Goal: Task Accomplishment & Management: Manage account settings

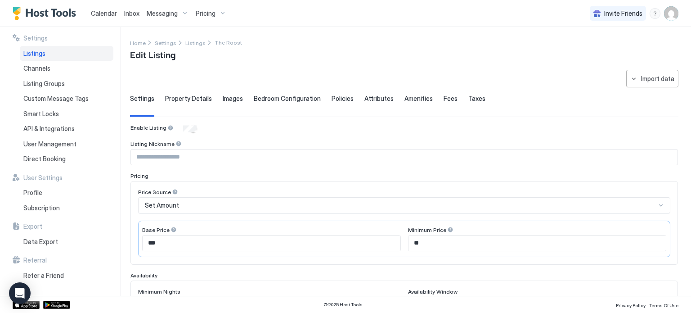
scroll to position [185, 0]
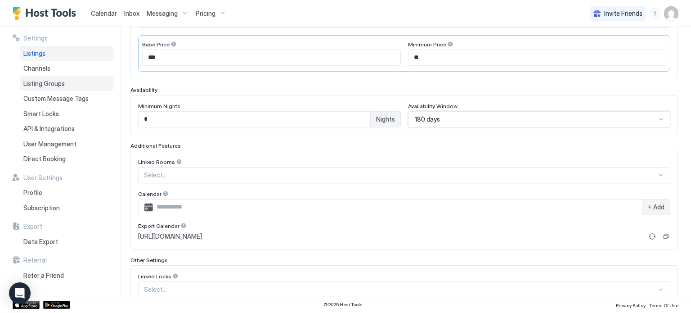
click at [81, 87] on div "Listing Groups" at bounding box center [67, 83] width 94 height 15
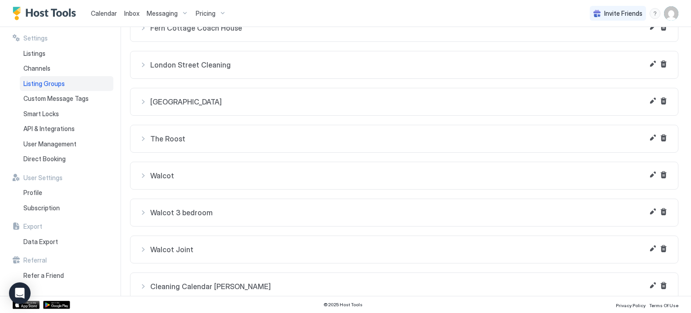
scroll to position [473, 0]
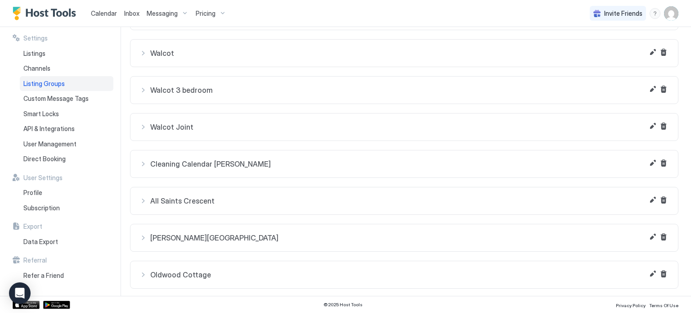
click at [193, 162] on span "Cleaning Calendar [PERSON_NAME]" at bounding box center [409, 163] width 519 height 9
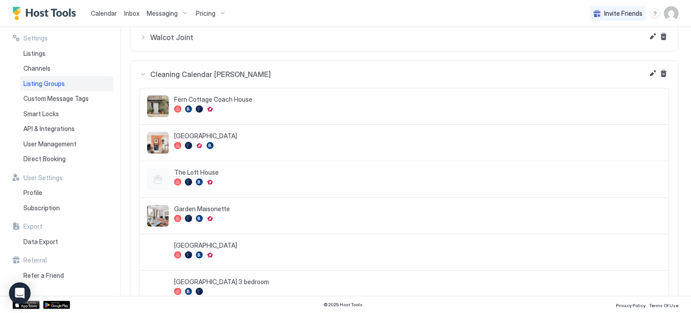
scroll to position [551, 0]
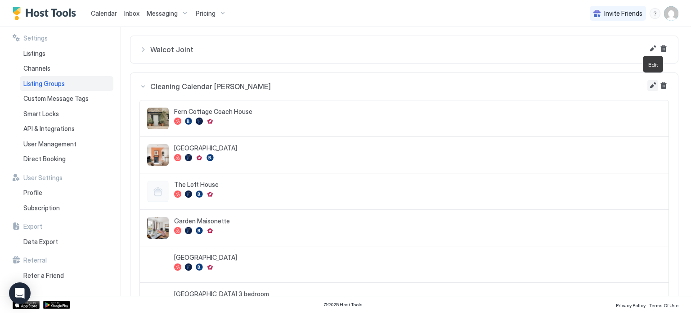
click at [654, 83] on button "Edit" at bounding box center [653, 85] width 11 height 11
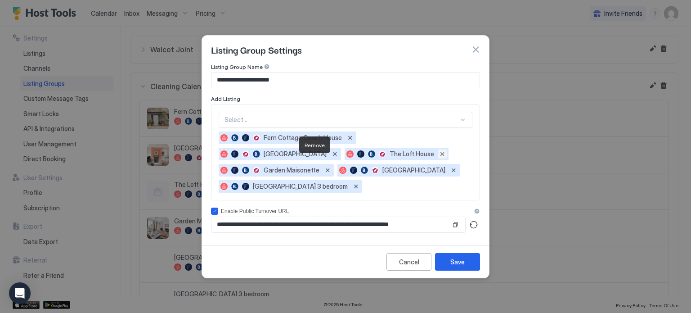
click at [438, 158] on button "Remove" at bounding box center [442, 153] width 9 height 9
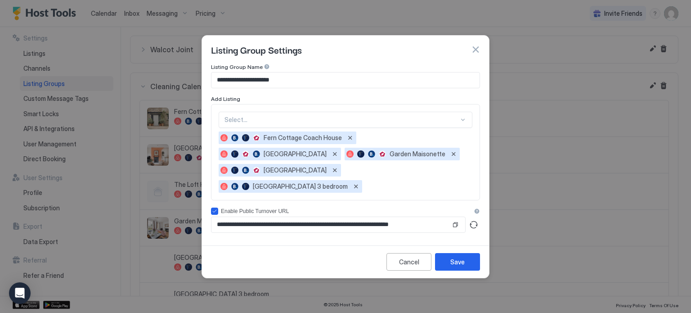
click at [293, 123] on div at bounding box center [342, 120] width 234 height 8
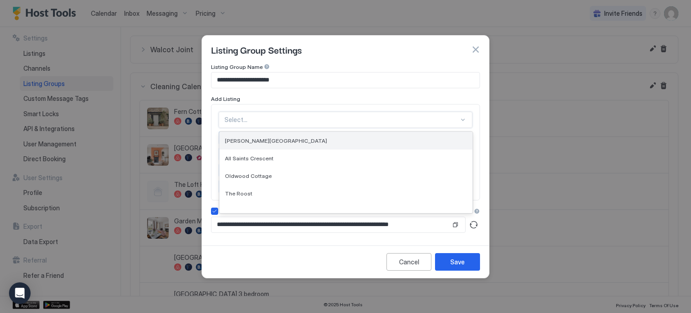
click at [288, 144] on div "[PERSON_NAME][GEOGRAPHIC_DATA]" at bounding box center [346, 141] width 253 height 18
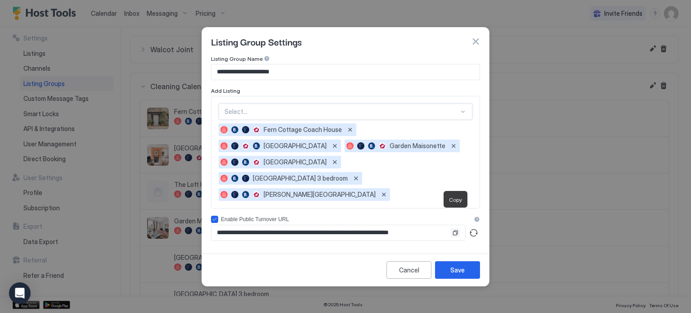
click at [457, 228] on button "Copy" at bounding box center [455, 232] width 9 height 9
click at [468, 261] on button "Save" at bounding box center [457, 270] width 45 height 18
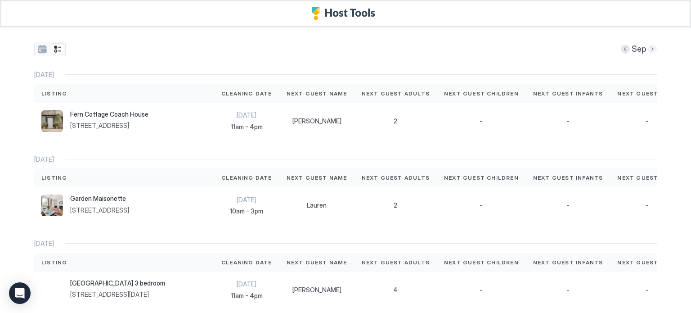
click at [653, 47] on button "Next month" at bounding box center [652, 49] width 9 height 9
